Goal: Task Accomplishment & Management: Manage account settings

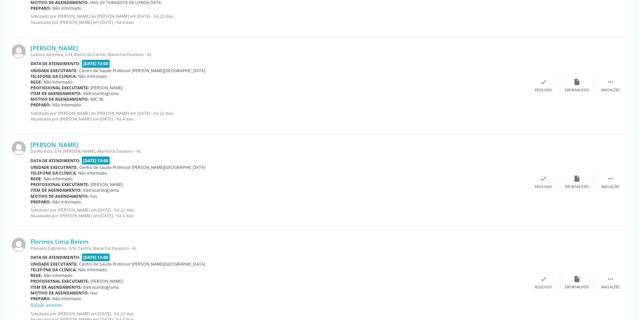
scroll to position [1377, 0]
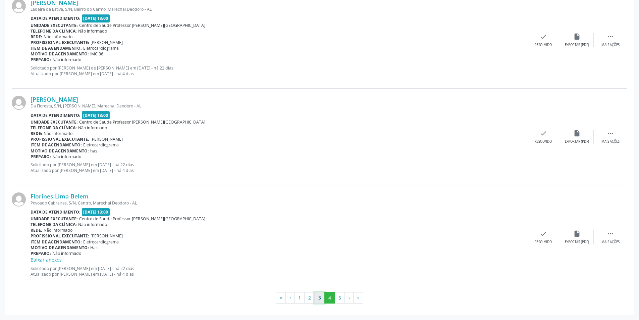
click at [319, 296] on button "3" at bounding box center [319, 297] width 10 height 11
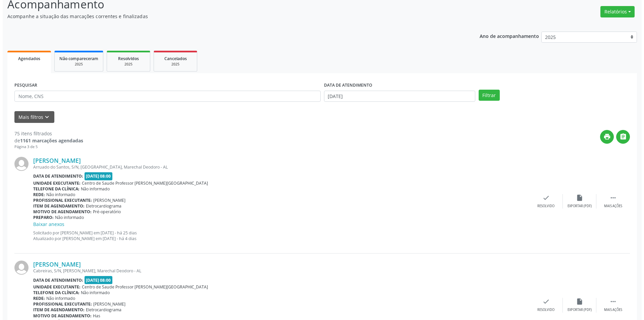
scroll to position [67, 0]
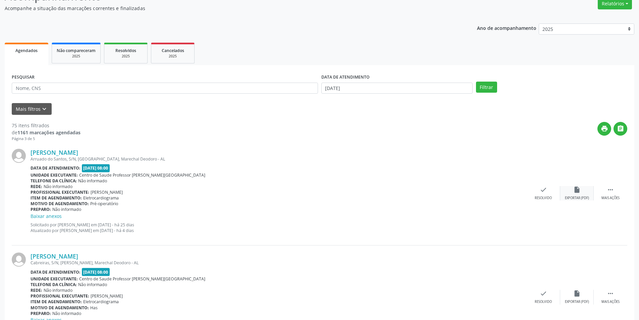
click at [571, 189] on div "insert_drive_file Exportar (PDF)" at bounding box center [577, 193] width 34 height 14
click at [540, 189] on icon "check" at bounding box center [543, 189] width 7 height 7
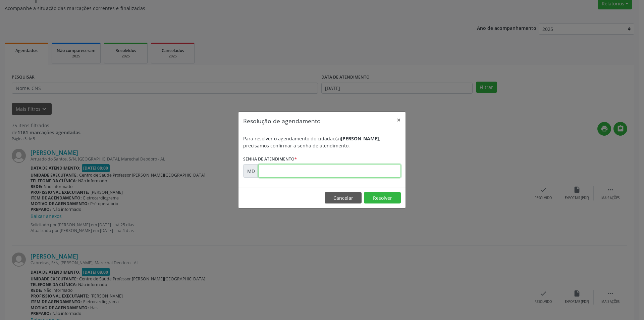
paste input "00010913"
type input "00010913"
click at [383, 199] on button "Resolver" at bounding box center [382, 197] width 37 height 11
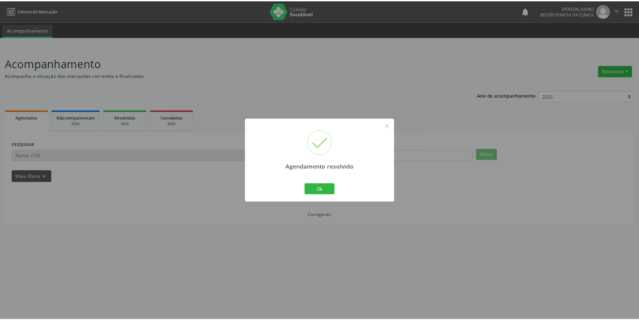
scroll to position [0, 0]
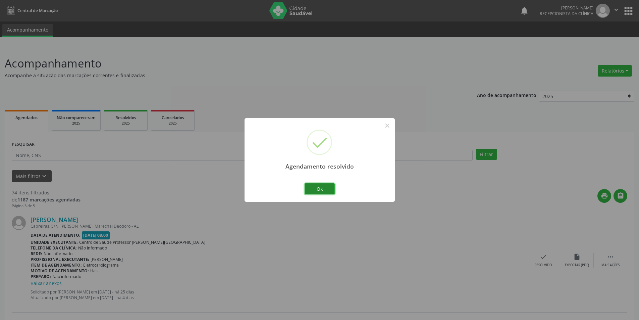
click at [325, 185] on button "Ok" at bounding box center [320, 188] width 30 height 11
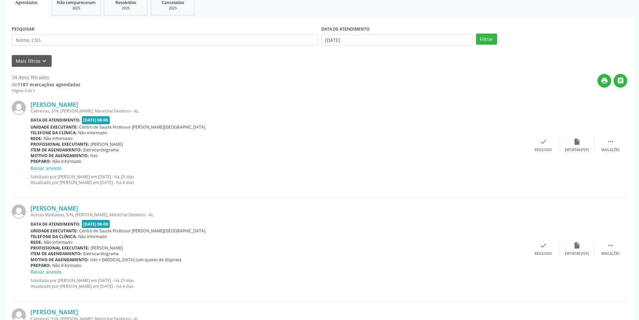
scroll to position [134, 0]
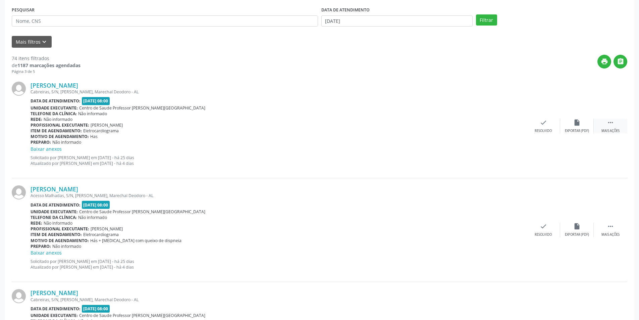
click at [613, 129] on div "Mais ações" at bounding box center [610, 130] width 18 height 5
click at [572, 129] on div "Não compareceu" at bounding box center [577, 130] width 29 height 5
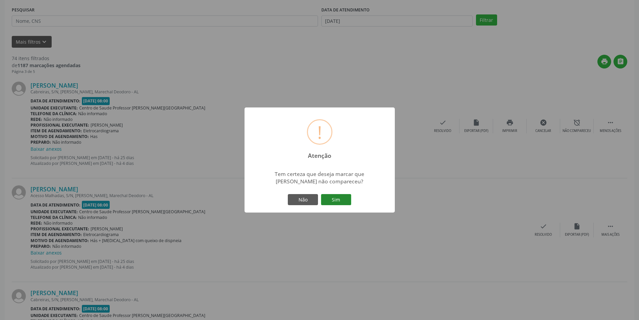
click at [331, 200] on button "Sim" at bounding box center [336, 199] width 30 height 11
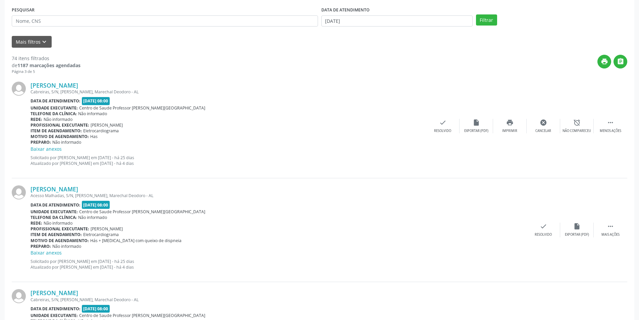
scroll to position [0, 0]
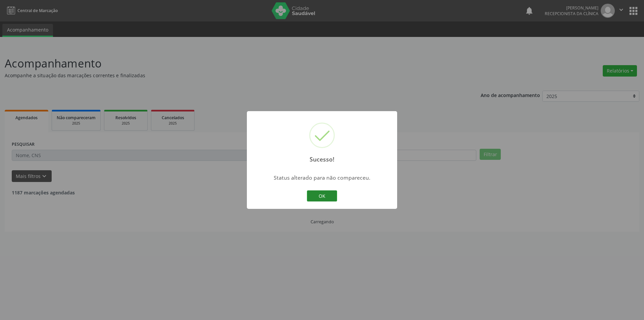
click at [313, 190] on button "OK" at bounding box center [322, 195] width 30 height 11
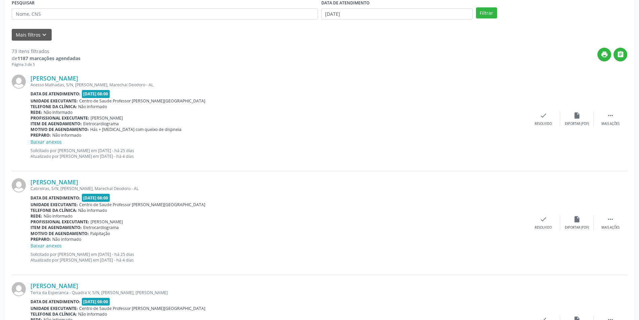
scroll to position [168, 0]
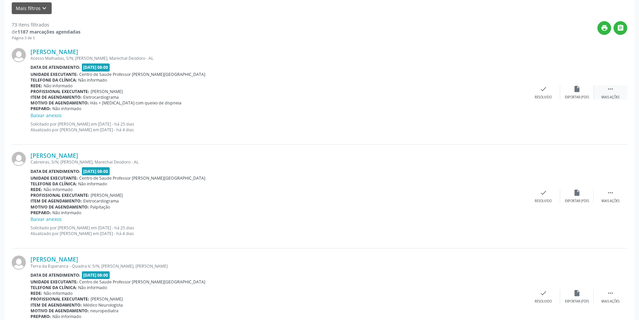
click at [605, 96] on div "Mais ações" at bounding box center [610, 97] width 18 height 5
click at [572, 90] on div "alarm_off Não compareceu" at bounding box center [577, 92] width 34 height 14
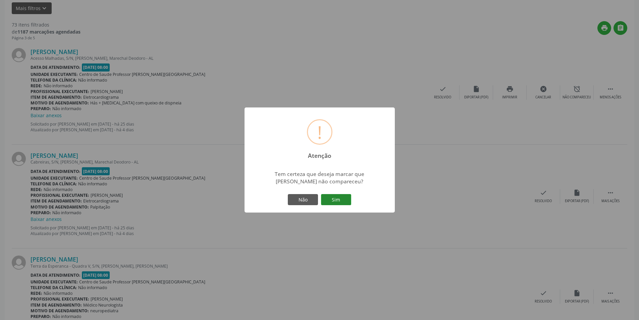
click at [348, 198] on button "Sim" at bounding box center [336, 199] width 30 height 11
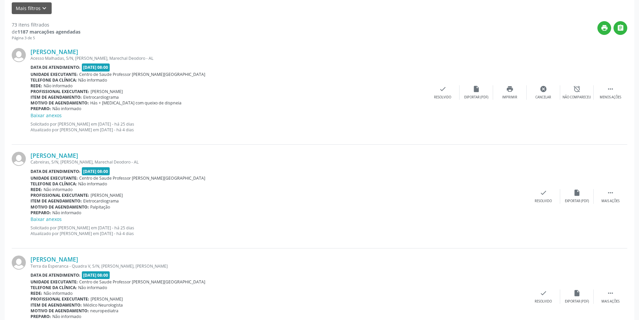
scroll to position [0, 0]
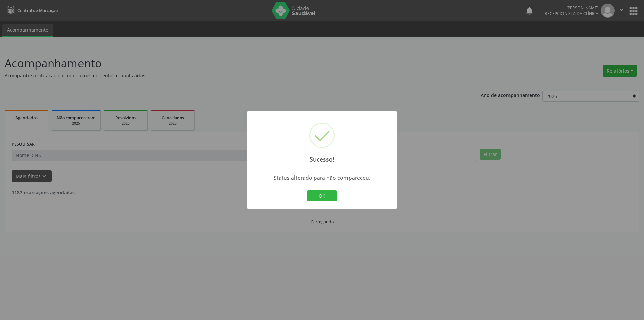
click at [338, 197] on div "OK Cancel" at bounding box center [322, 196] width 33 height 14
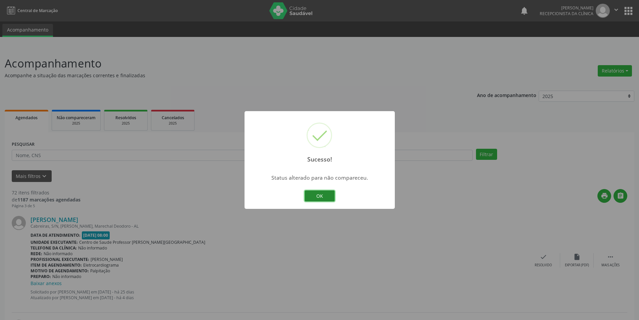
click at [320, 196] on button "OK" at bounding box center [320, 195] width 30 height 11
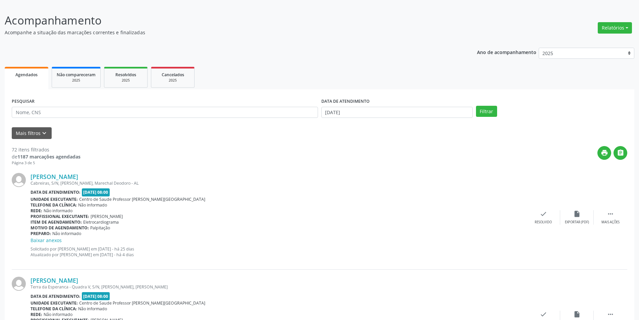
scroll to position [101, 0]
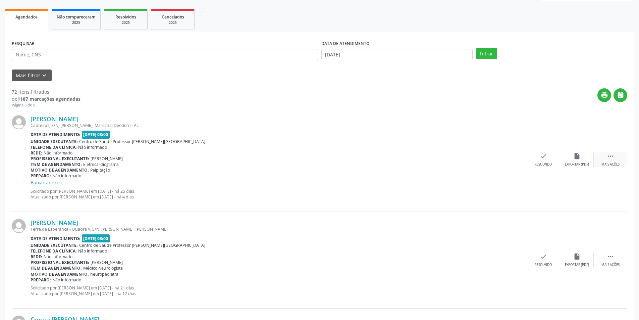
click at [616, 165] on div "Mais ações" at bounding box center [610, 164] width 18 height 5
click at [577, 158] on icon "alarm_off" at bounding box center [576, 155] width 7 height 7
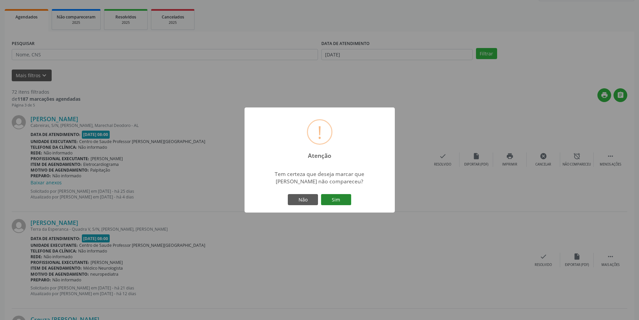
click at [331, 202] on button "Sim" at bounding box center [336, 199] width 30 height 11
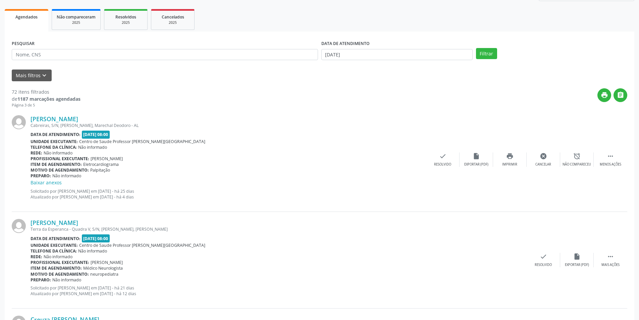
scroll to position [0, 0]
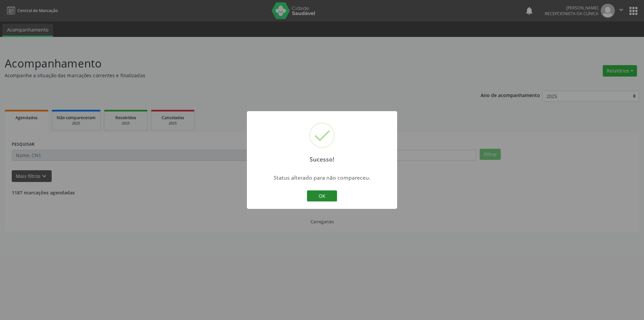
click at [327, 198] on button "OK" at bounding box center [322, 195] width 30 height 11
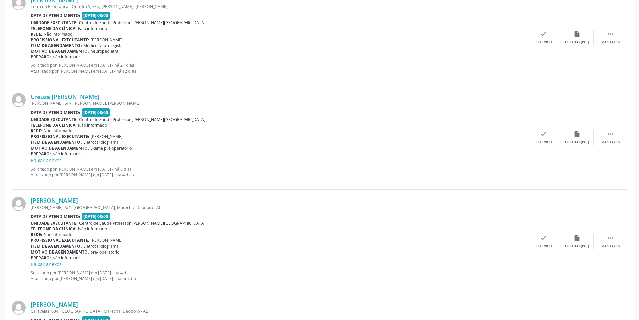
scroll to position [235, 0]
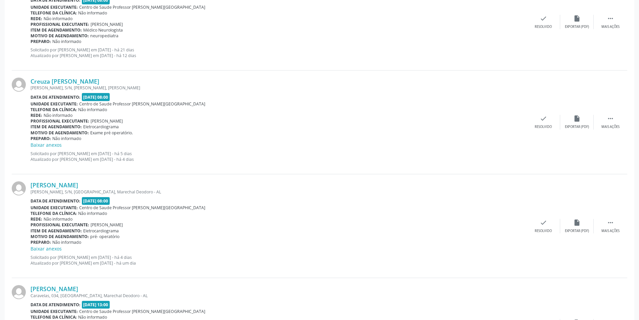
click at [615, 131] on div "Creuza [PERSON_NAME] [PERSON_NAME], S/N, [PERSON_NAME], Marechal Deodoro - AL D…" at bounding box center [320, 122] width 616 height 104
click at [604, 127] on div "Mais ações" at bounding box center [610, 126] width 18 height 5
click at [583, 128] on div "Não compareceu" at bounding box center [577, 126] width 29 height 5
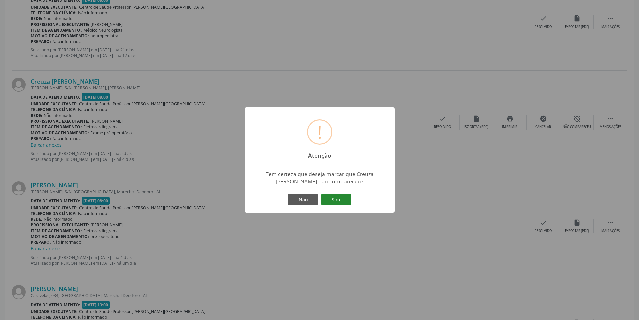
click at [348, 199] on button "Sim" at bounding box center [336, 199] width 30 height 11
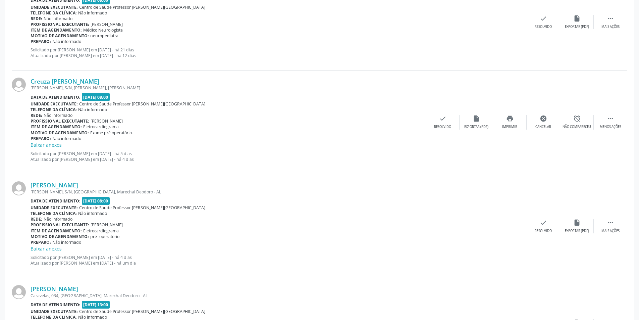
scroll to position [0, 0]
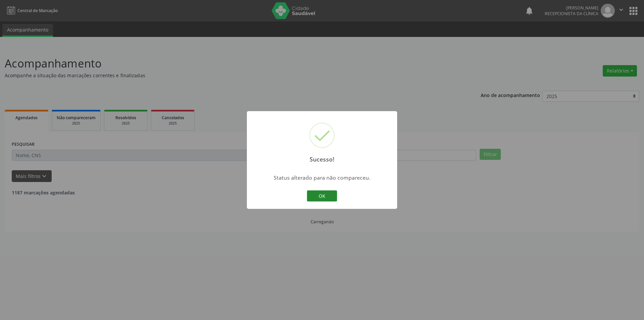
click at [336, 199] on div "Sucesso! × Status alterado para não compareceu. OK Cancel" at bounding box center [322, 160] width 150 height 98
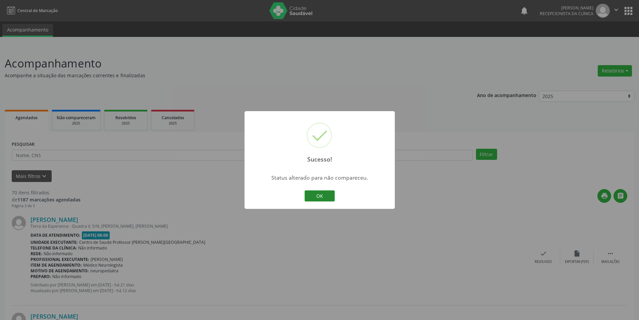
click at [327, 197] on button "OK" at bounding box center [320, 195] width 30 height 11
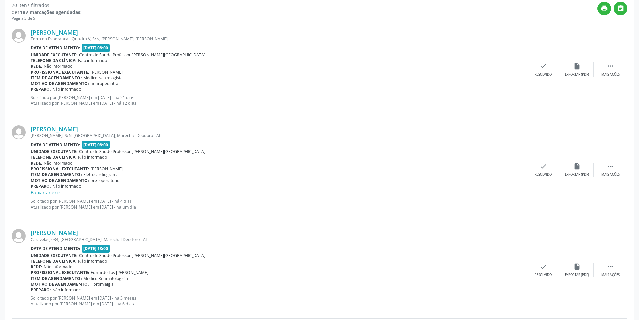
scroll to position [201, 0]
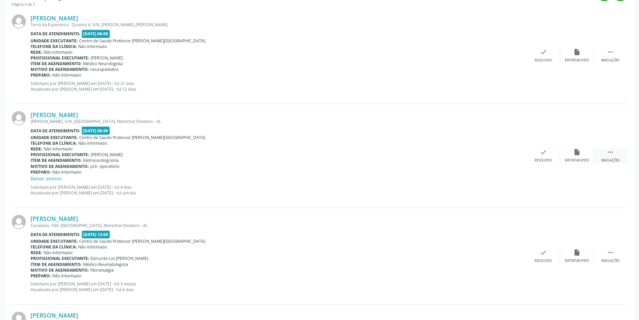
click at [608, 160] on div "Mais ações" at bounding box center [610, 160] width 18 height 5
click at [584, 157] on div "alarm_off Não compareceu" at bounding box center [577, 155] width 34 height 14
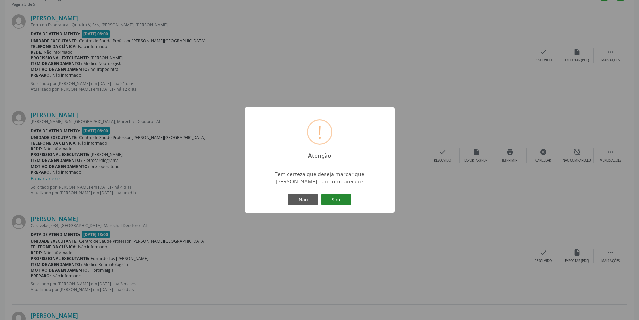
click at [346, 202] on button "Sim" at bounding box center [336, 199] width 30 height 11
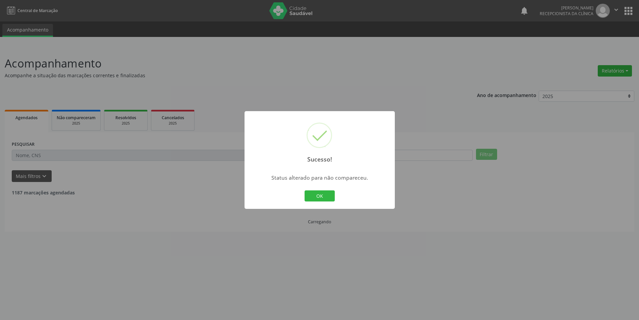
scroll to position [0, 0]
click at [331, 198] on button "OK" at bounding box center [322, 195] width 30 height 11
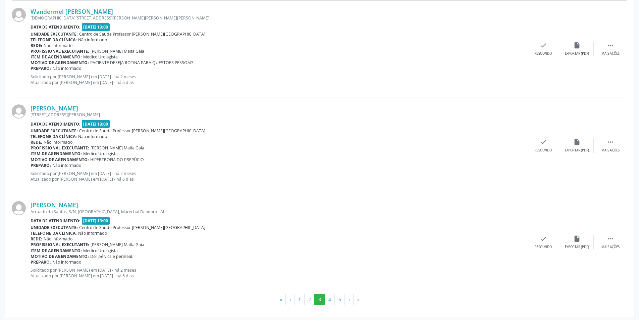
scroll to position [1370, 0]
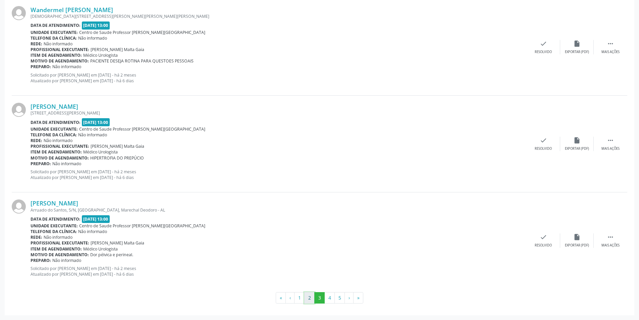
click at [313, 298] on button "2" at bounding box center [309, 297] width 10 height 11
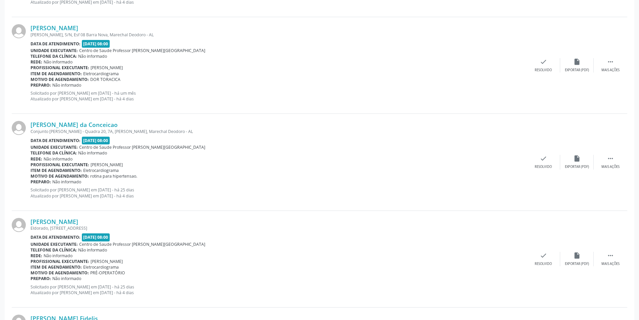
scroll to position [75, 0]
